Goal: Obtain resource: Download file/media

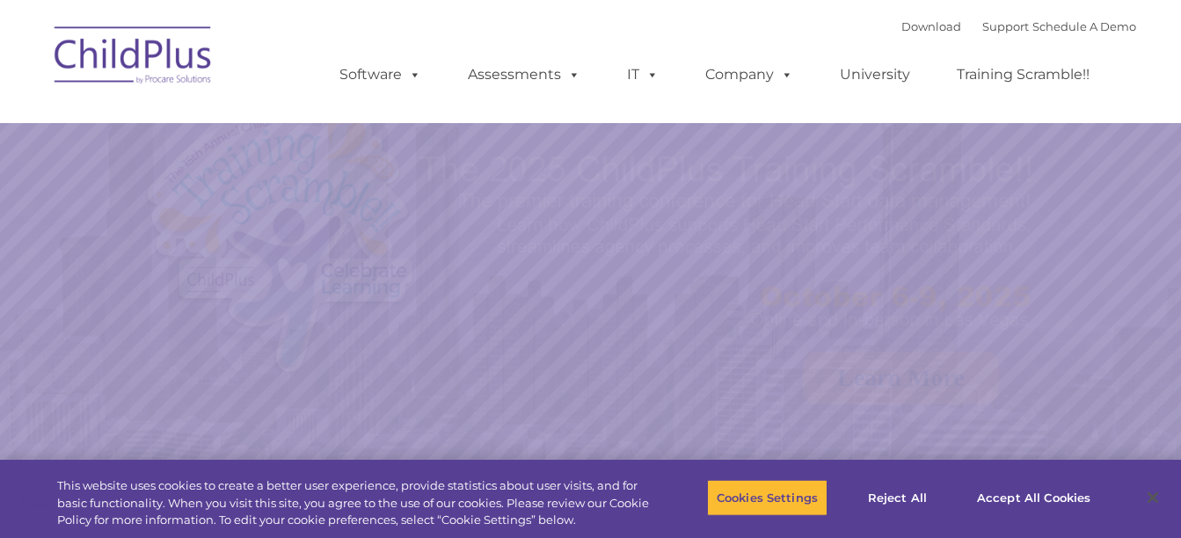
select select "MEDIUM"
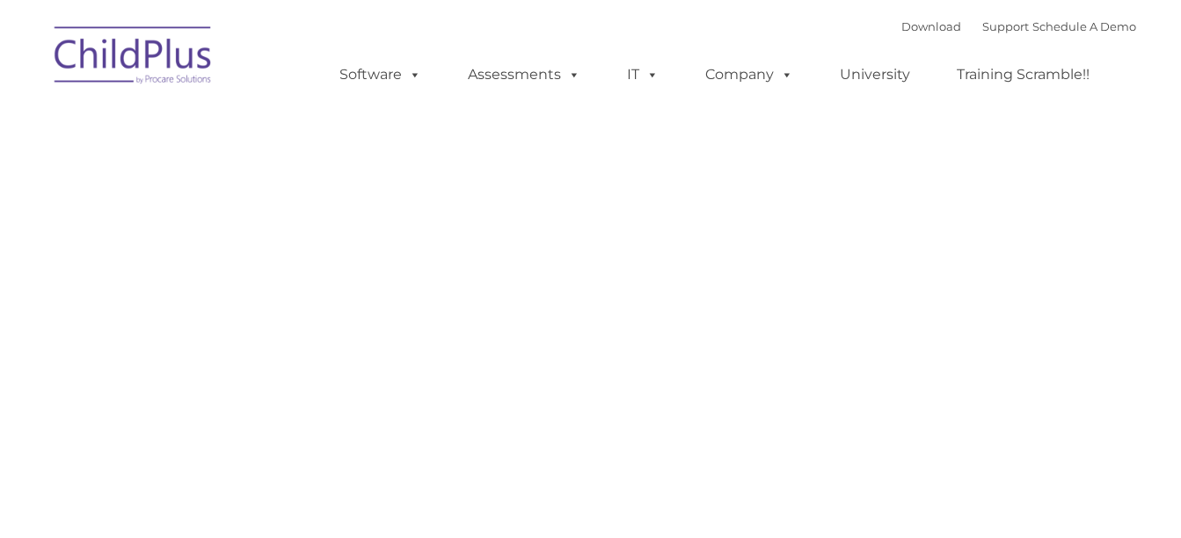
type input ""
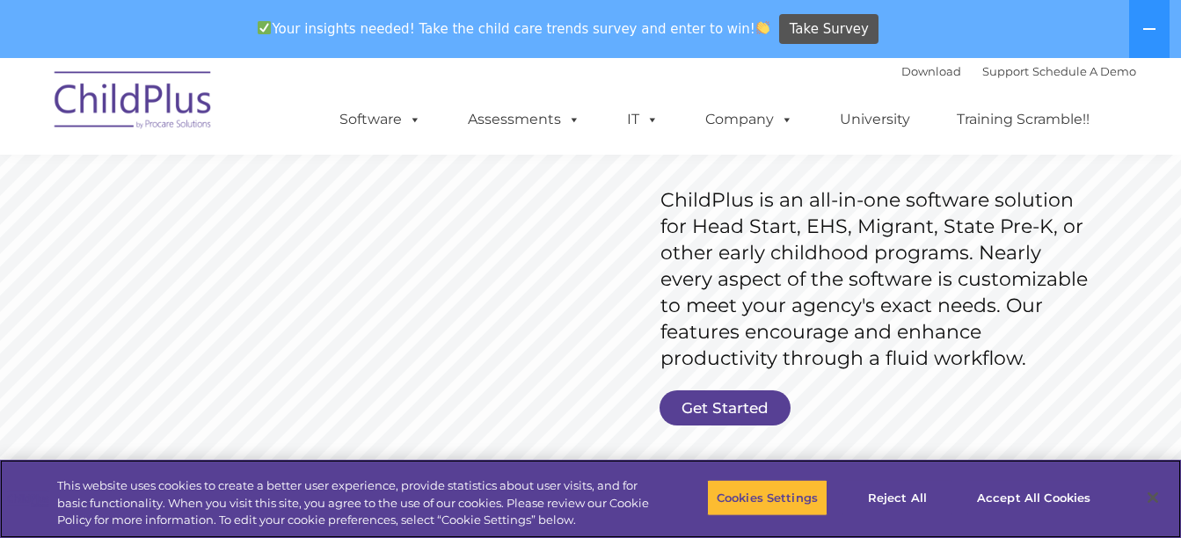
scroll to position [305, 0]
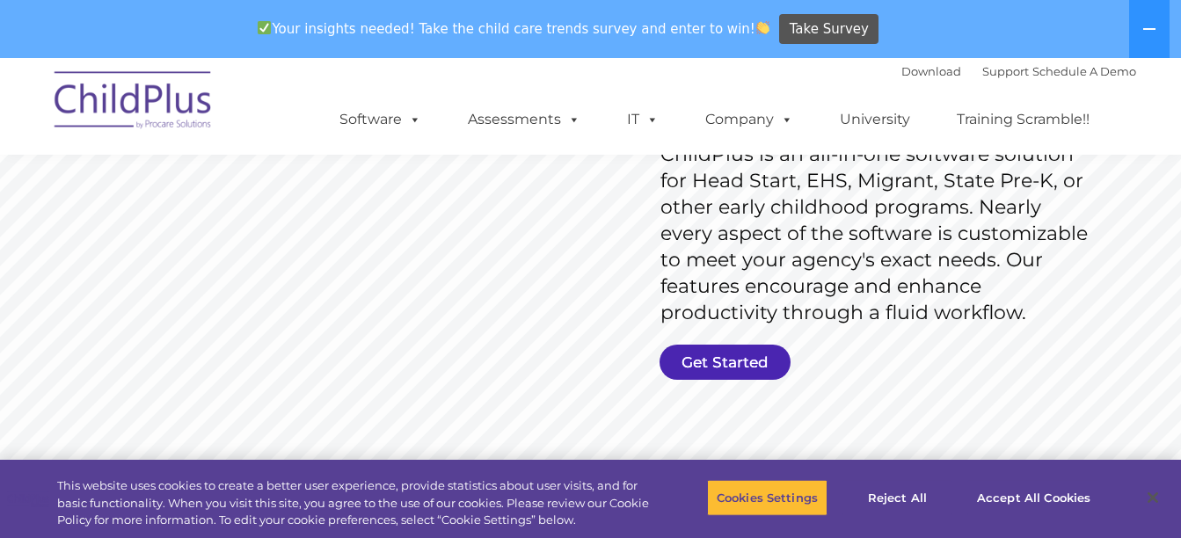
click at [712, 356] on link "Get Started" at bounding box center [724, 362] width 131 height 35
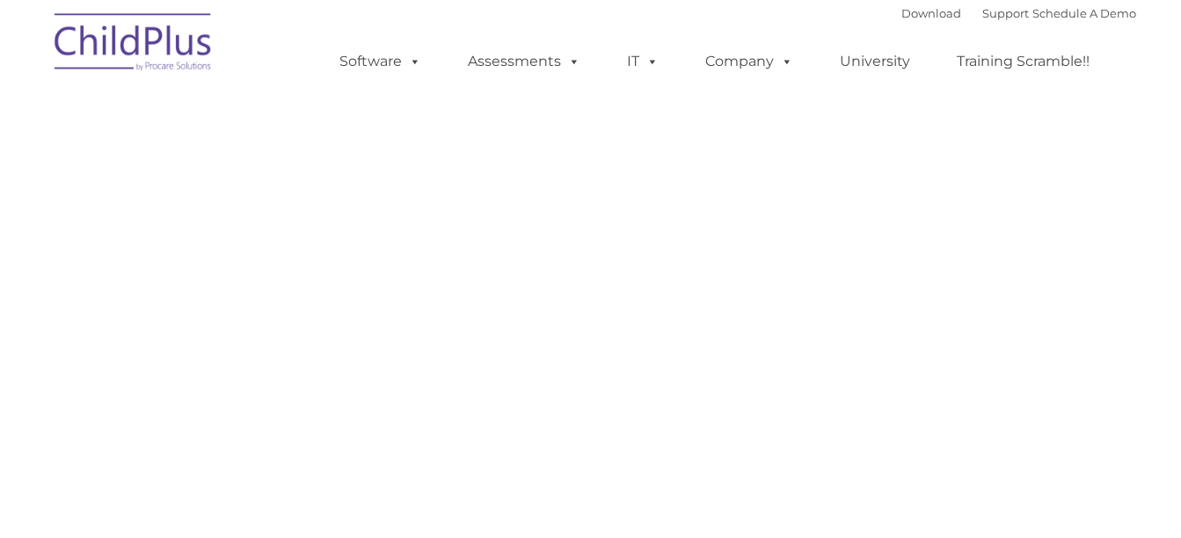
select select "MEDIUM"
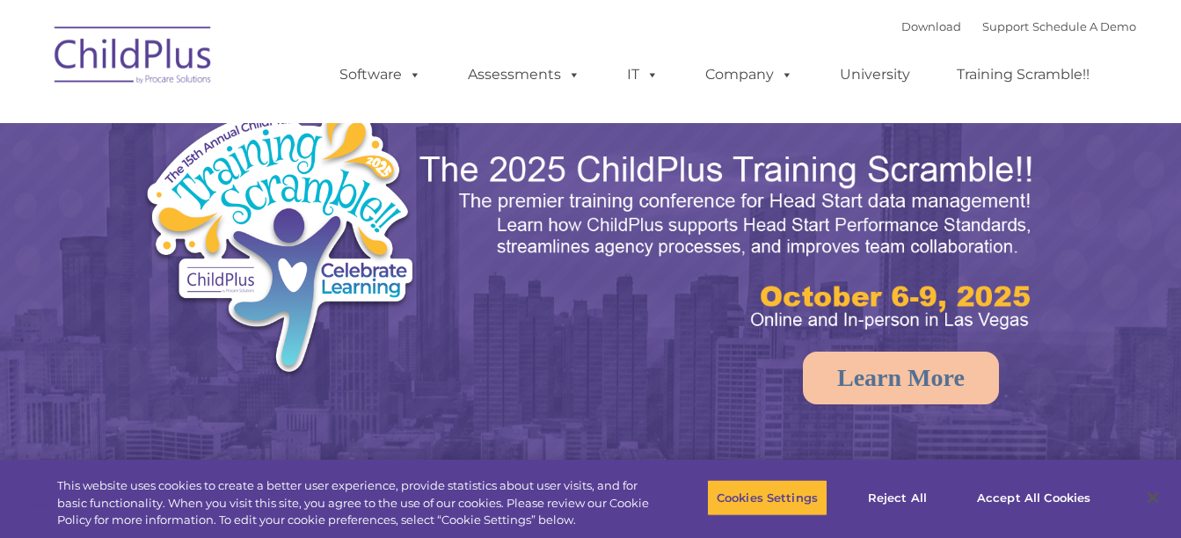
select select "MEDIUM"
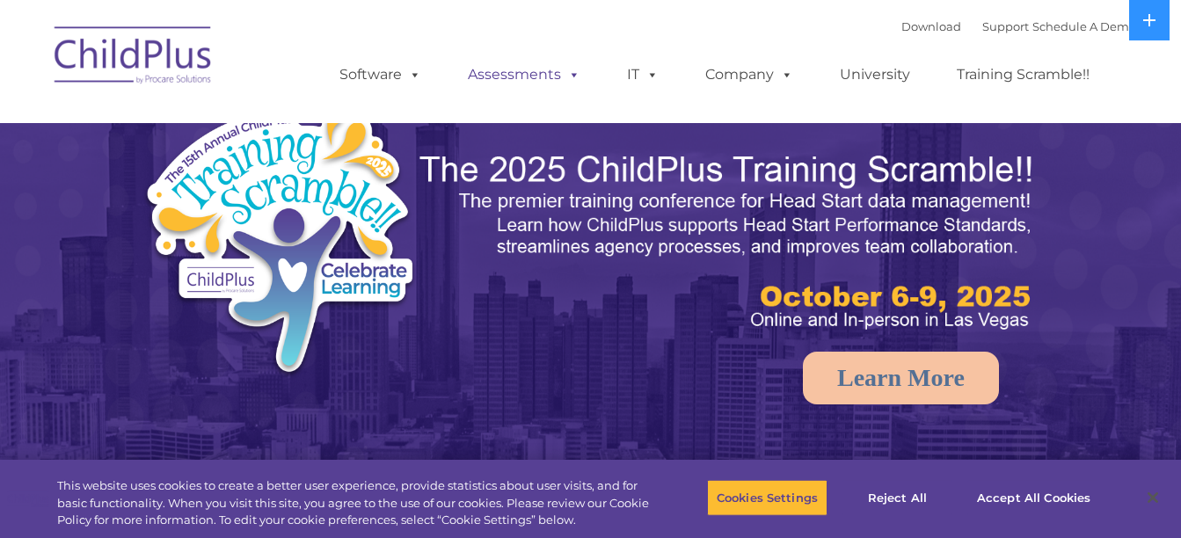
select select "MEDIUM"
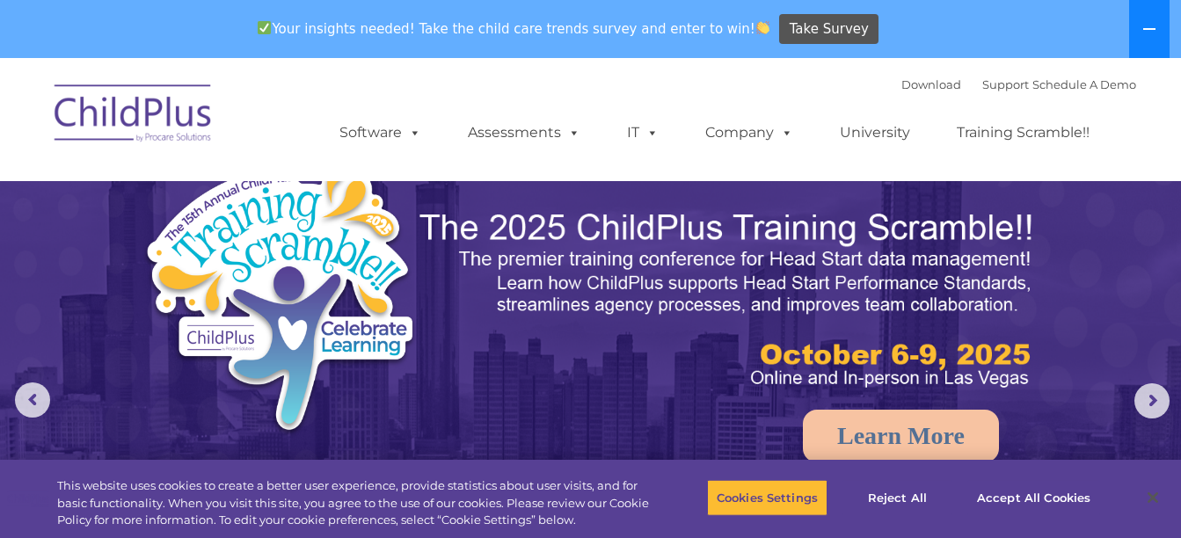
click at [1150, 47] on button at bounding box center [1149, 29] width 40 height 58
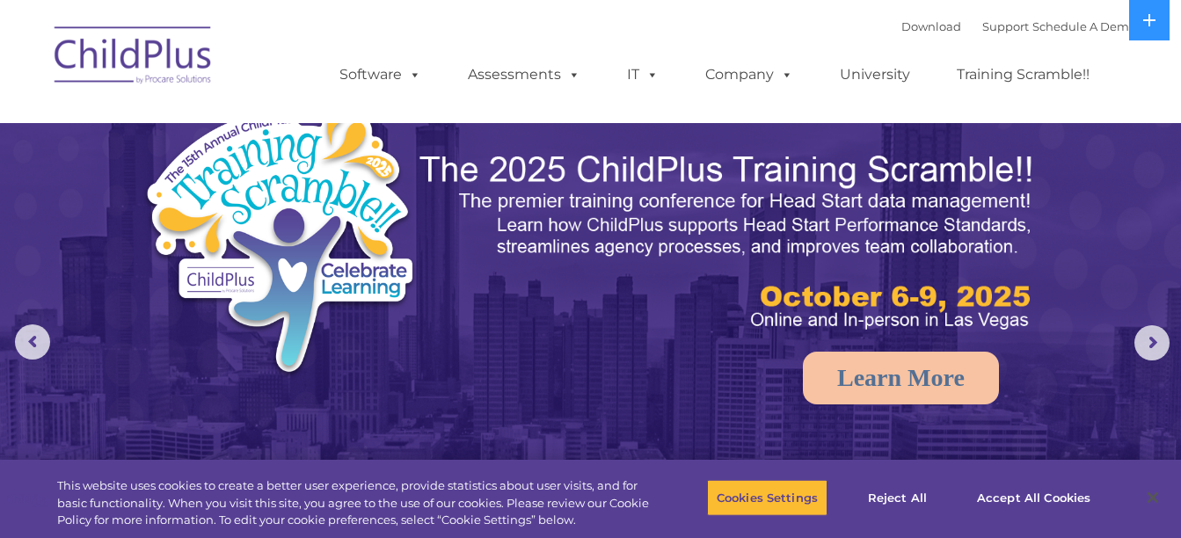
click at [447, 106] on ul "Software ChildPlus: The original and most widely-used Head Start data managemen…" at bounding box center [720, 75] width 832 height 70
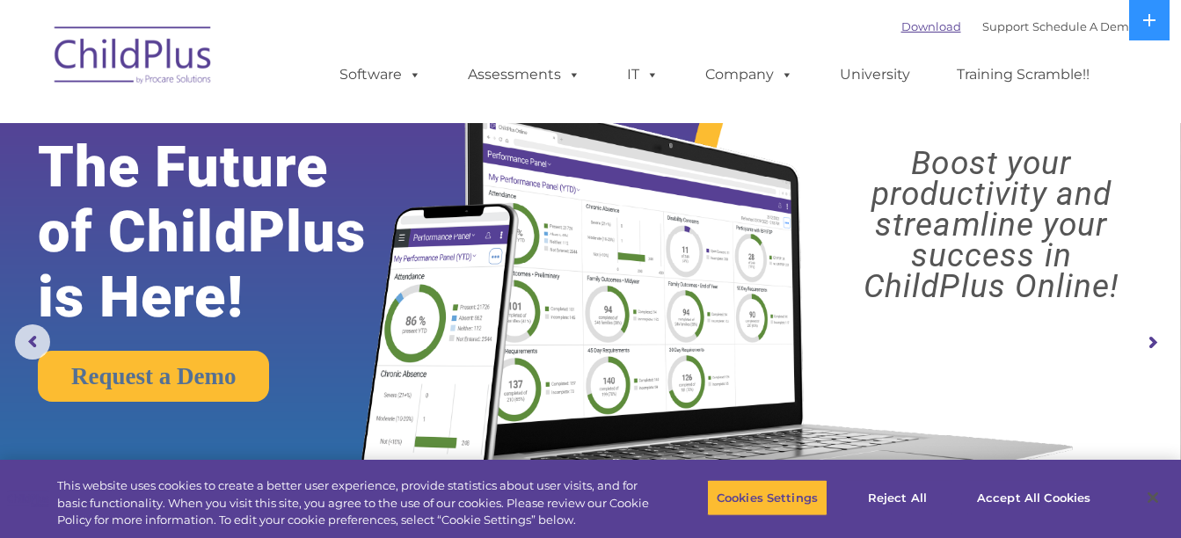
click at [901, 22] on link "Download" at bounding box center [931, 26] width 60 height 14
